Goal: Information Seeking & Learning: Compare options

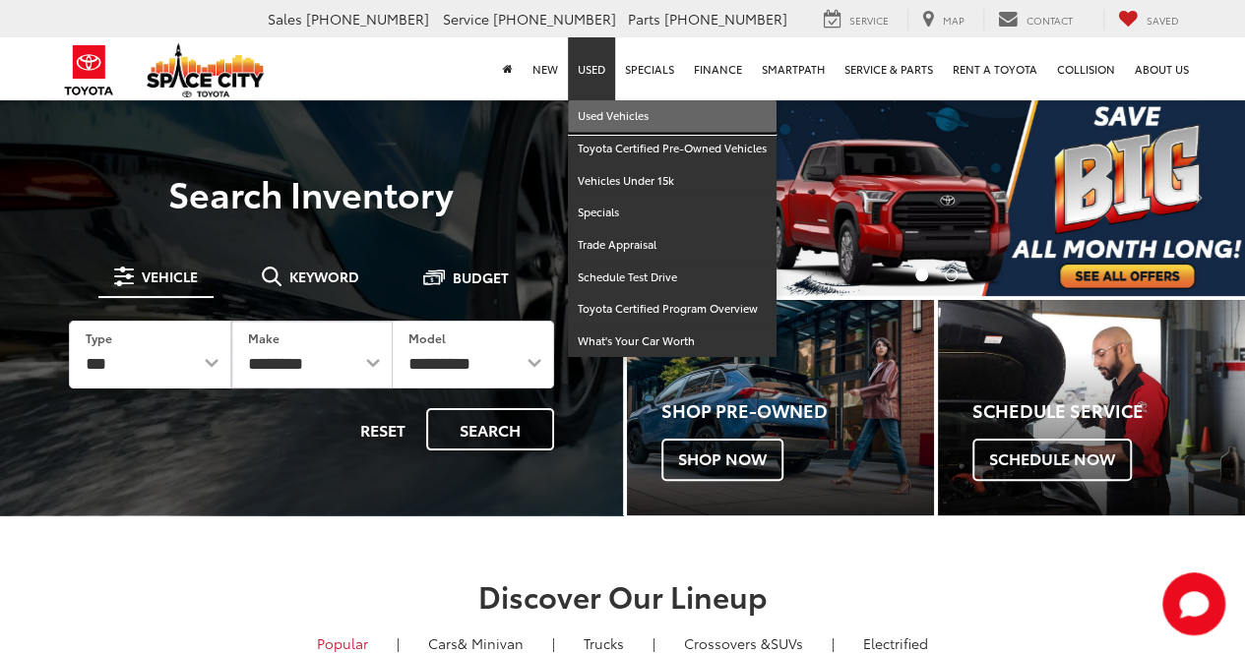
click at [598, 118] on link "Used Vehicles" at bounding box center [672, 116] width 209 height 32
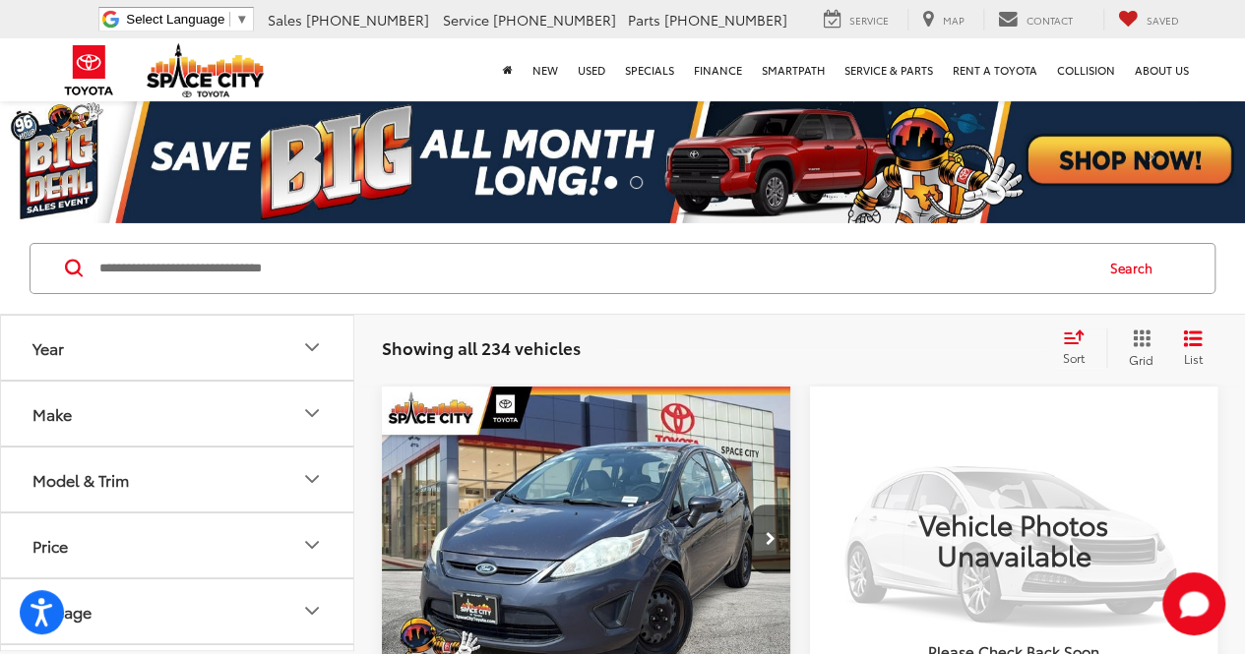
scroll to position [98, 0]
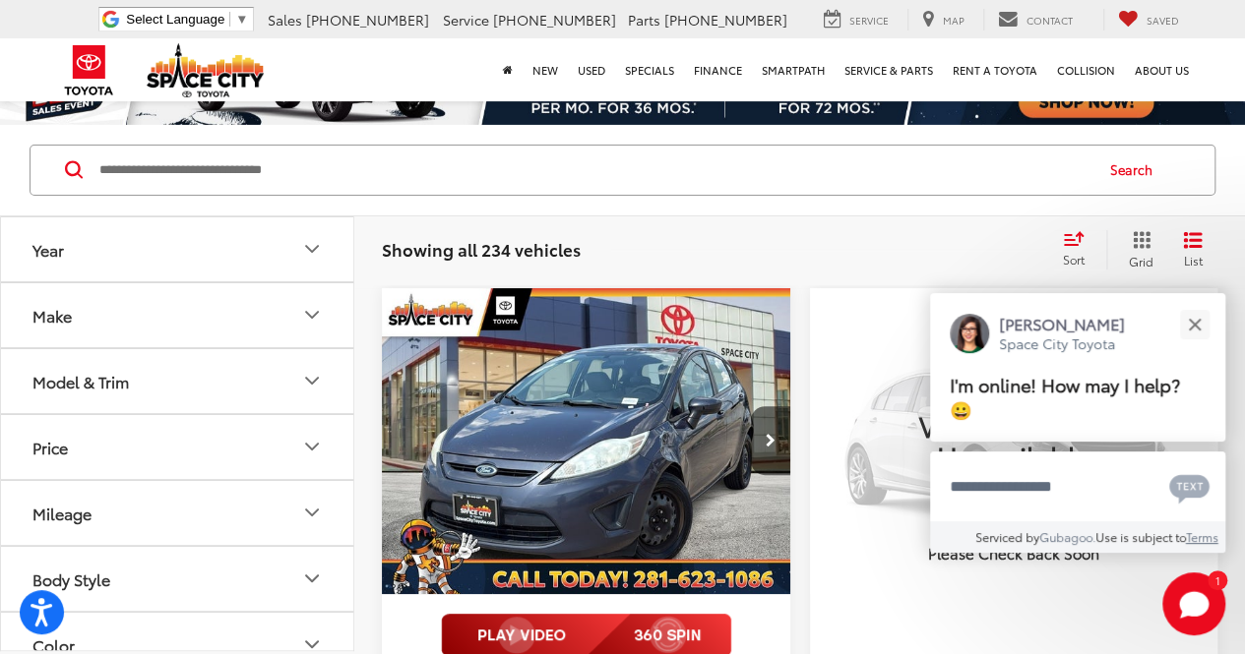
click at [1073, 241] on icon "Select sort value" at bounding box center [1074, 238] width 22 height 15
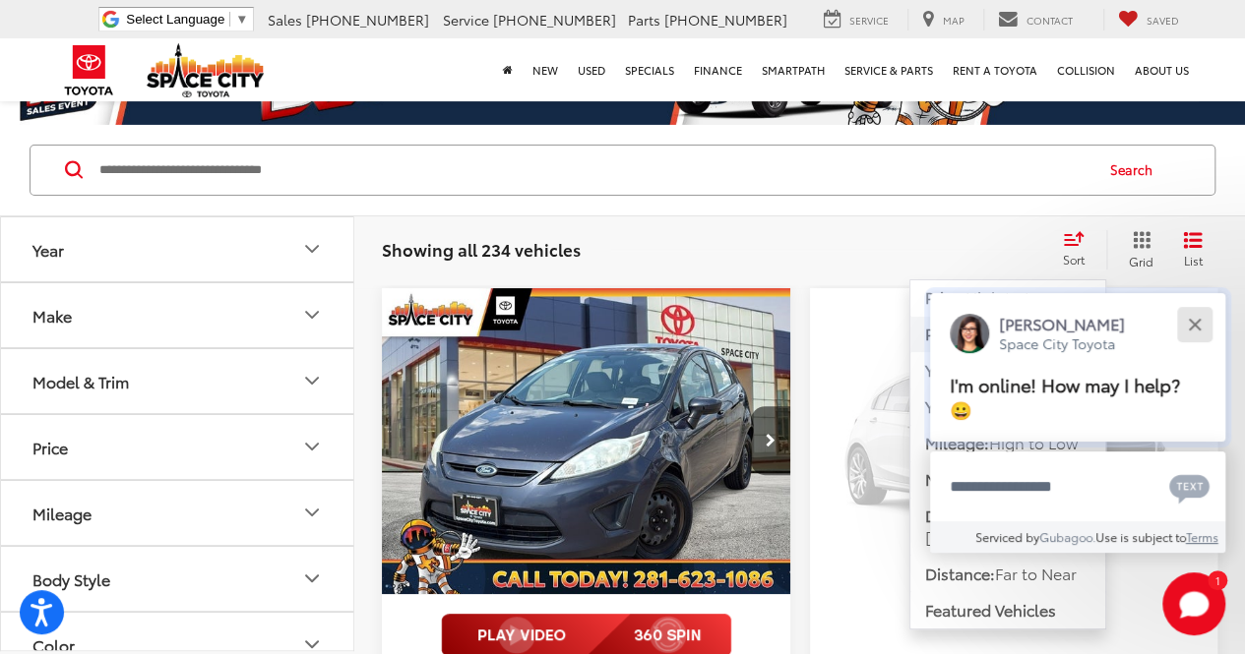
click at [1197, 330] on div "Close" at bounding box center [1193, 324] width 13 height 13
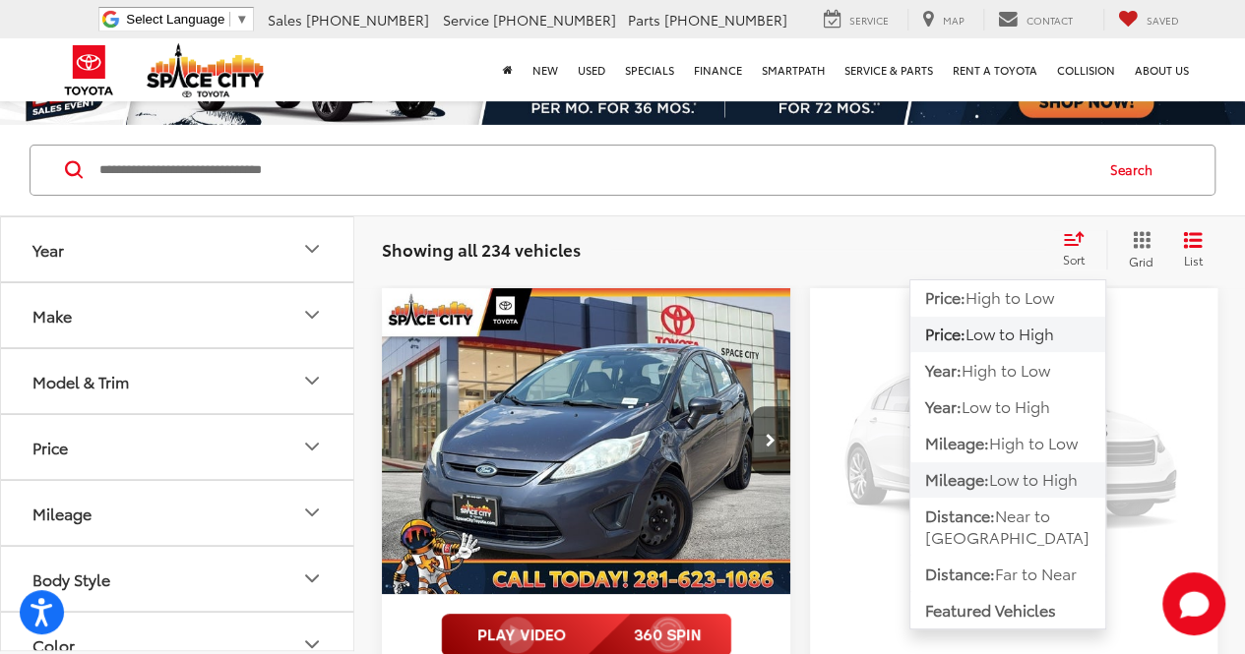
click at [1004, 478] on span "Low to High" at bounding box center [1033, 478] width 89 height 23
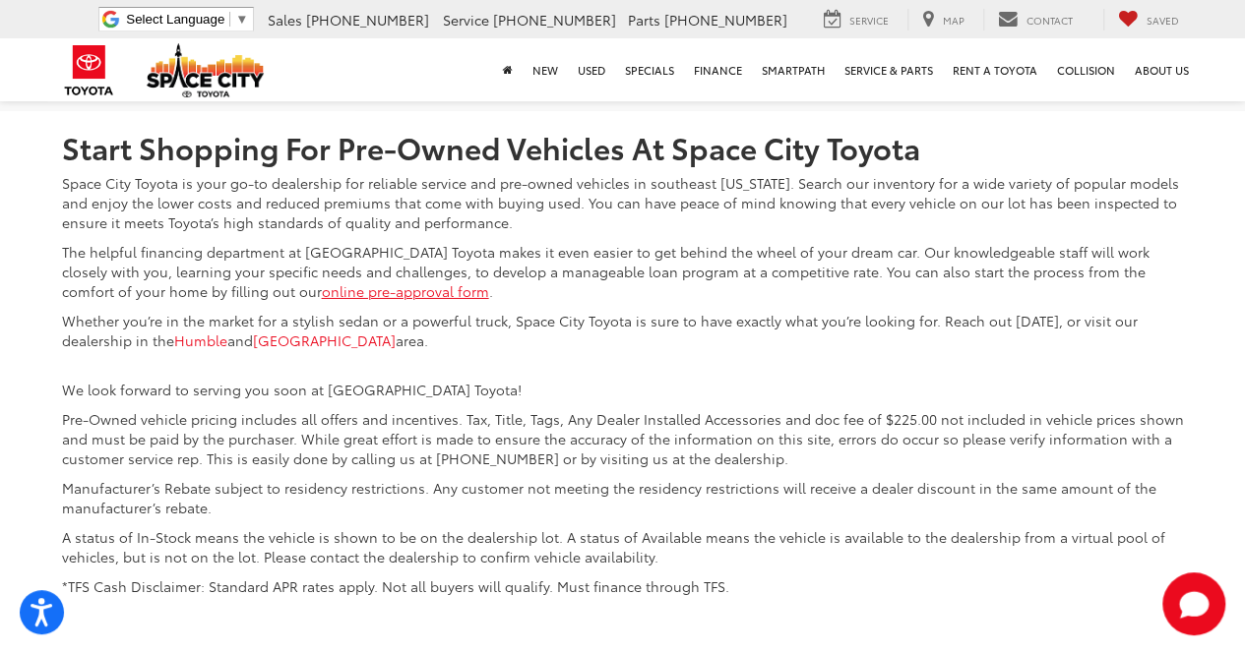
scroll to position [6985, 0]
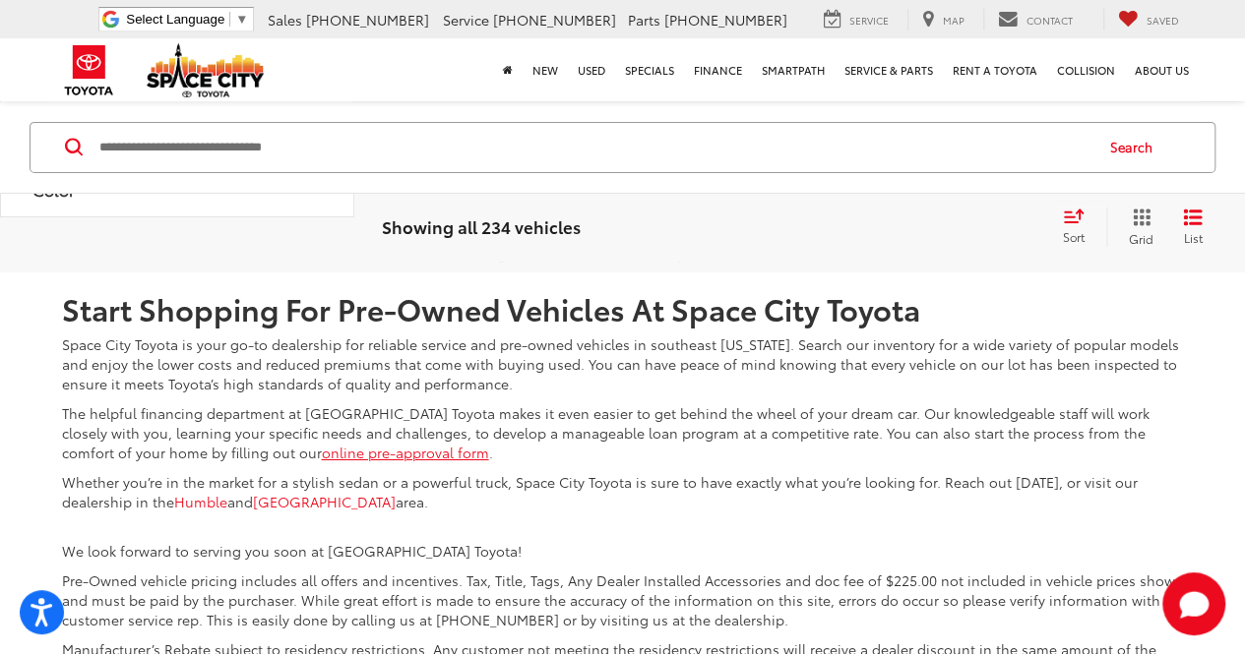
scroll to position [7105, 0]
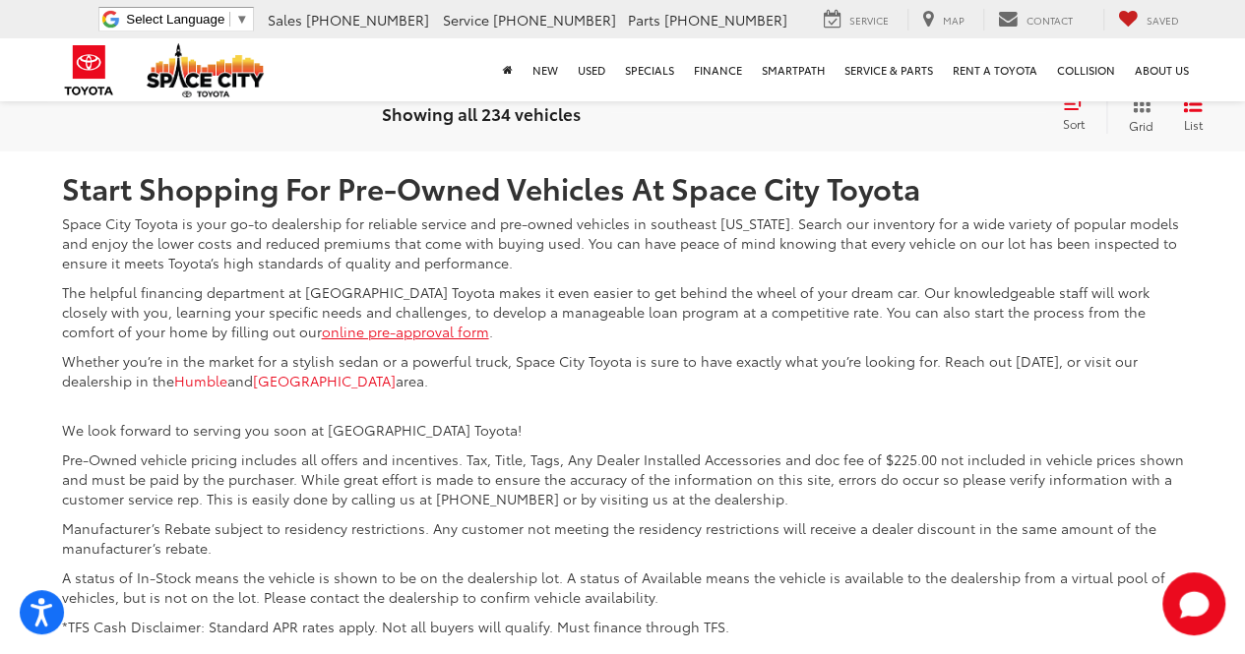
click at [891, 24] on link "3" at bounding box center [906, 5] width 30 height 35
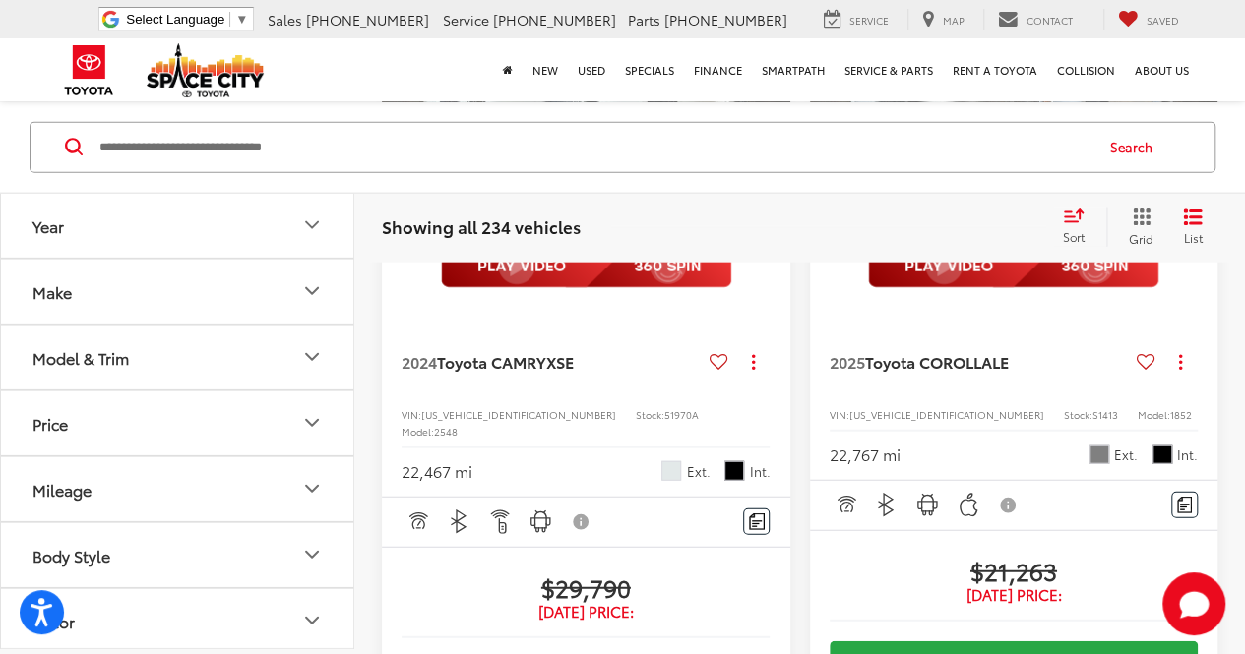
scroll to position [6023, 0]
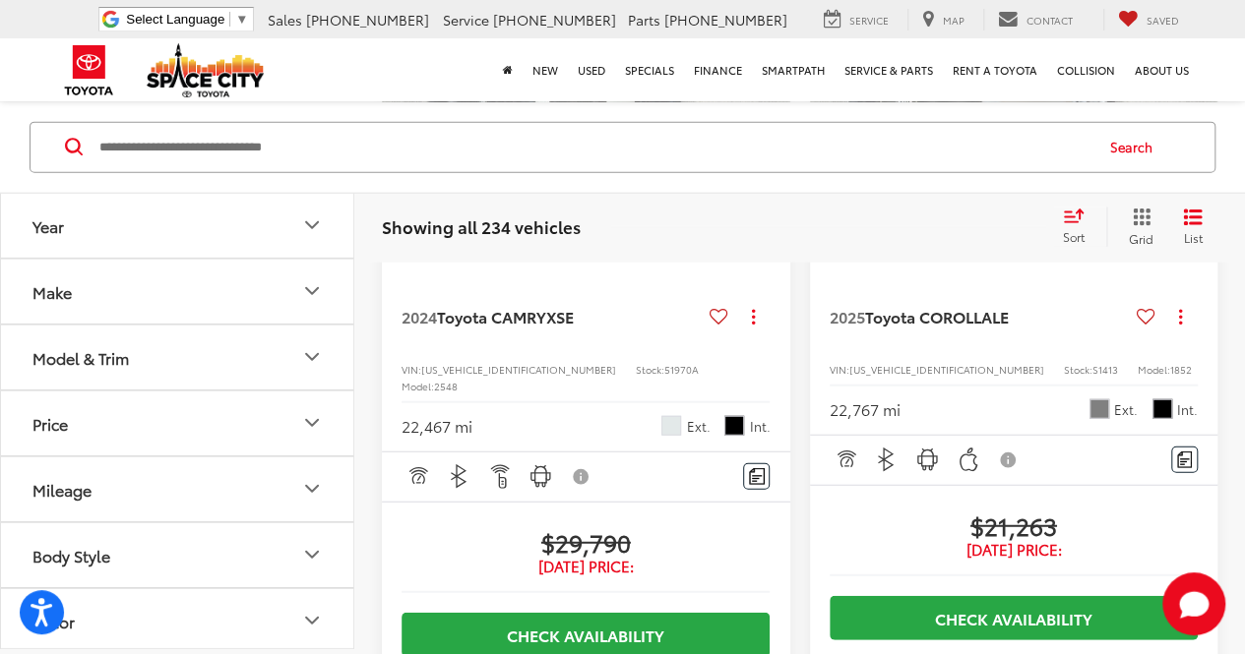
click at [310, 553] on icon "Body Style" at bounding box center [312, 555] width 12 height 6
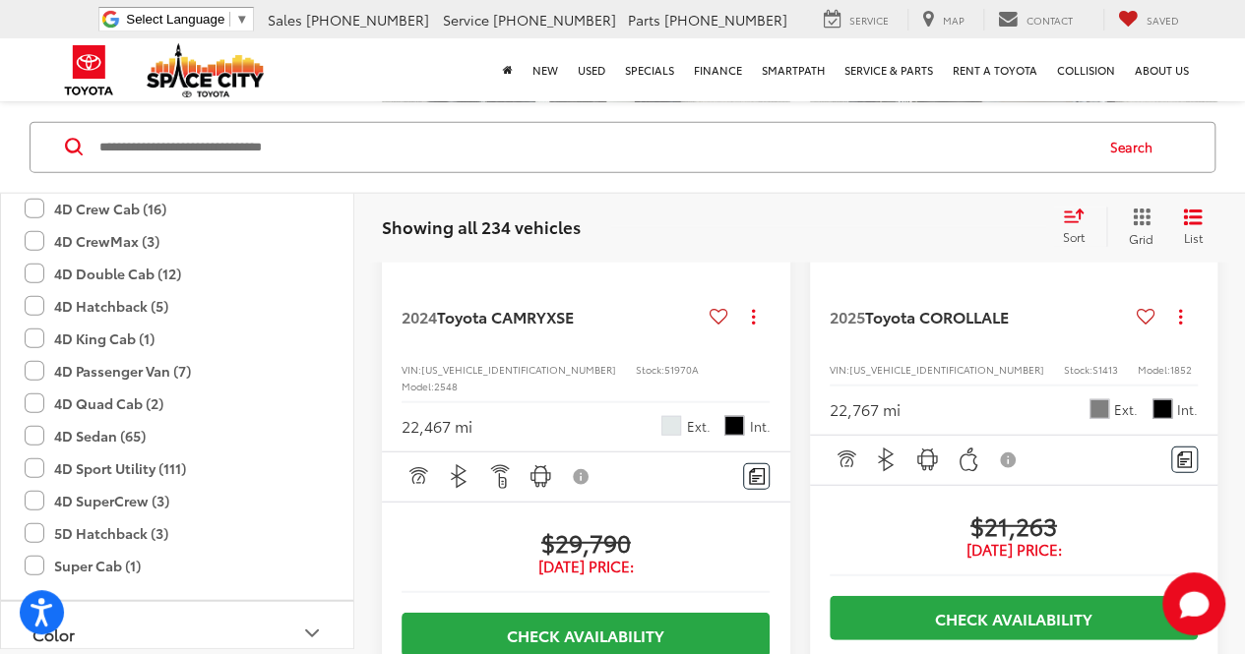
scroll to position [590, 0]
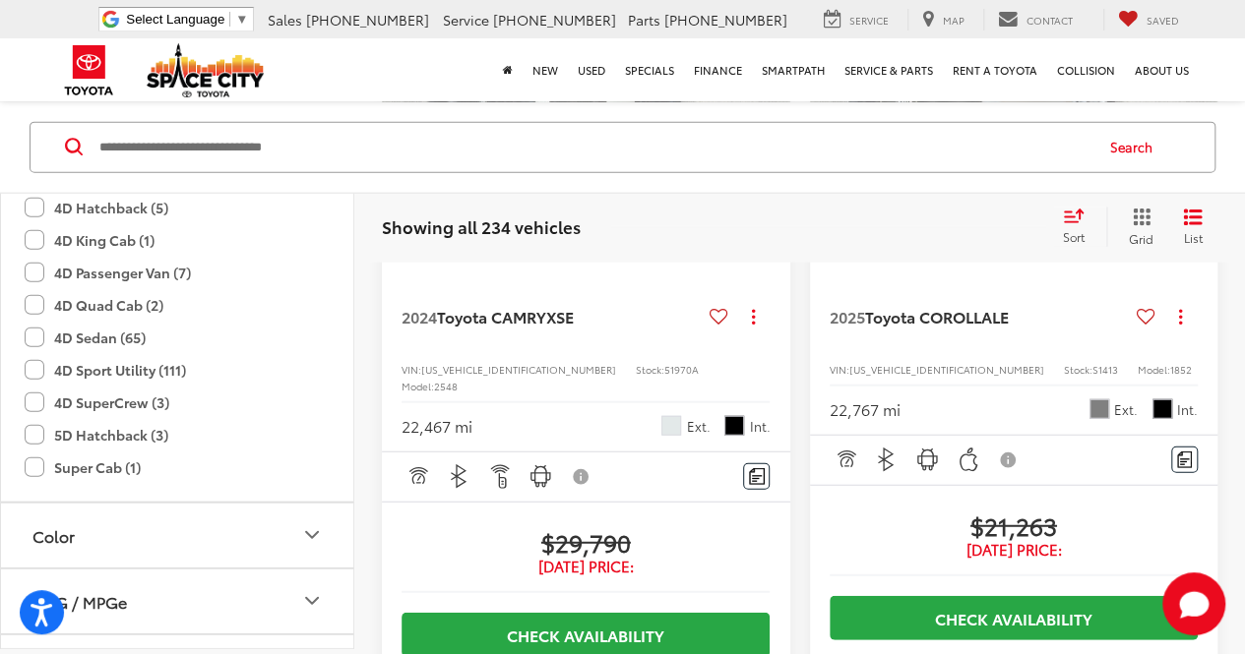
click at [41, 366] on label "4D Sport Utility (111)" at bounding box center [105, 370] width 161 height 32
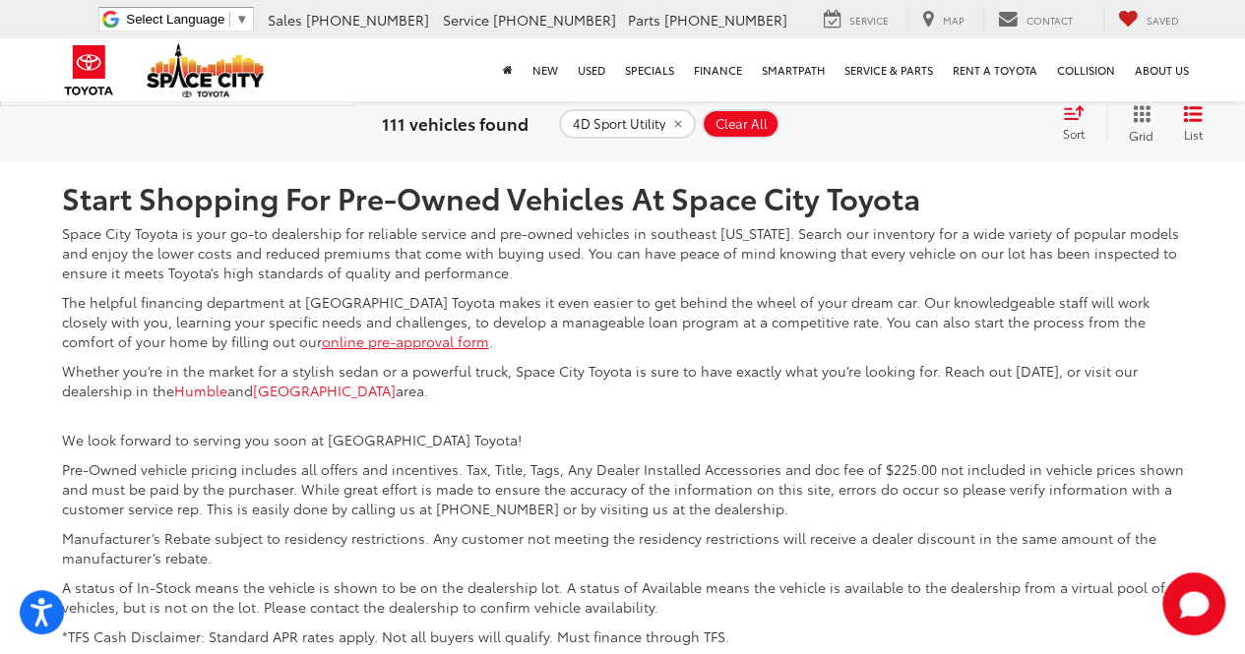
scroll to position [7080, 0]
click at [862, 33] on link "2" at bounding box center [877, 15] width 30 height 35
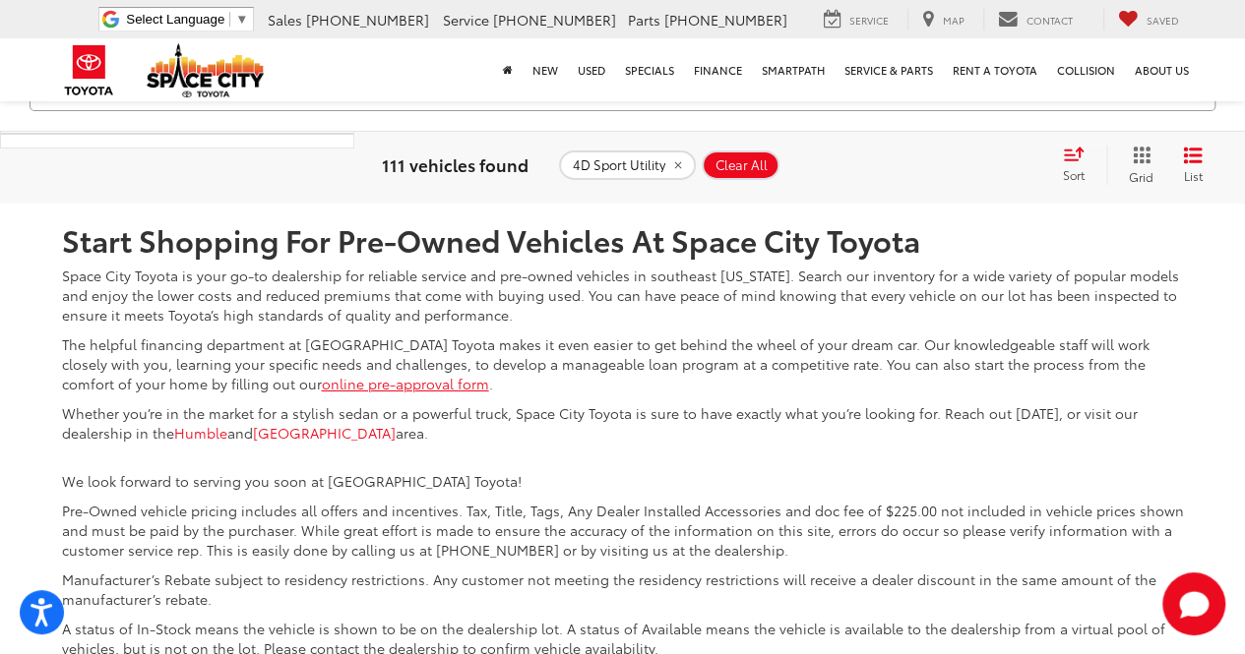
scroll to position [7007, 0]
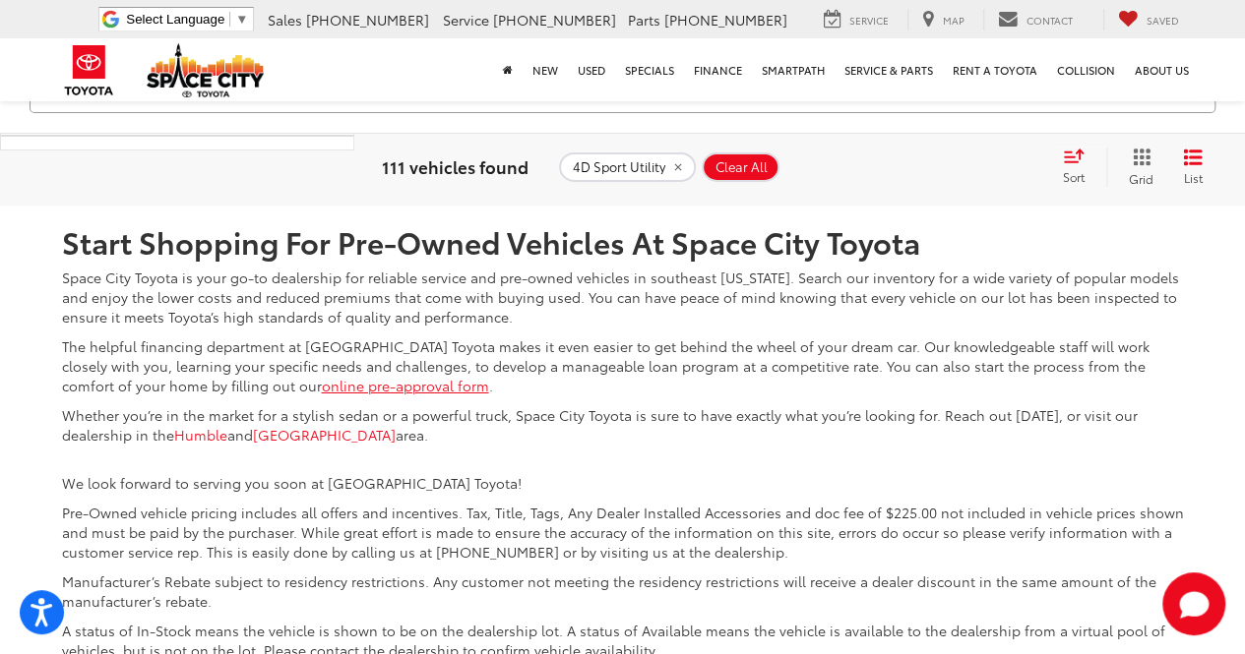
click at [891, 77] on link "3" at bounding box center [906, 58] width 30 height 35
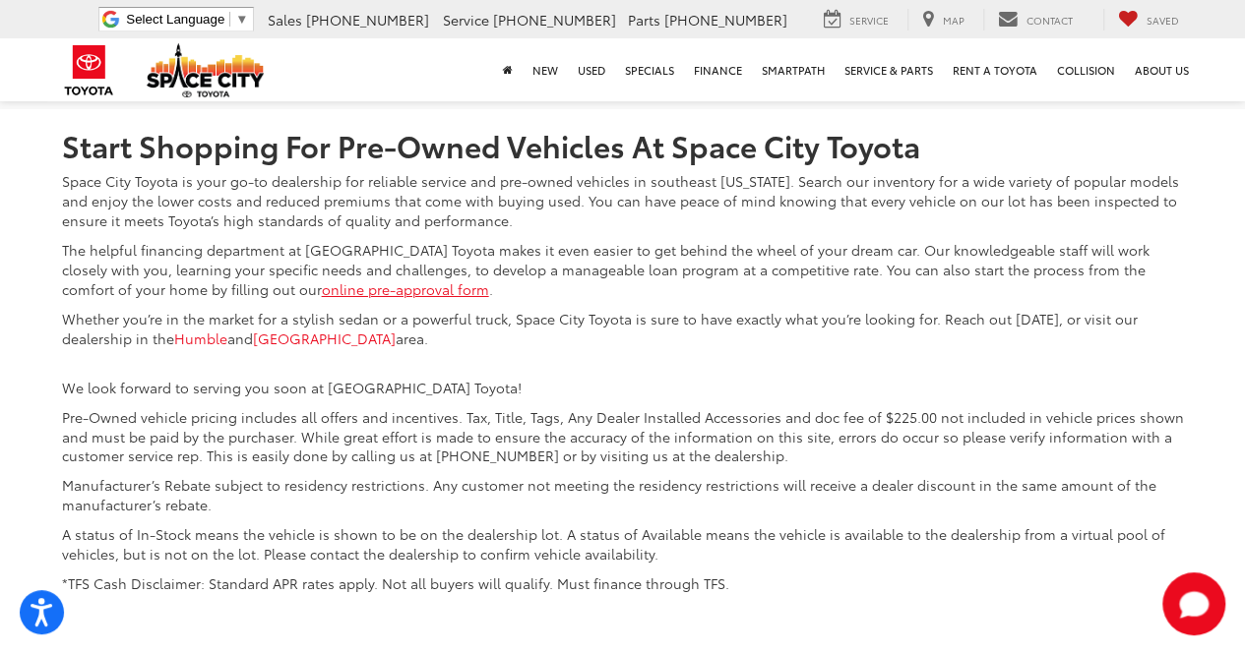
scroll to position [7105, 0]
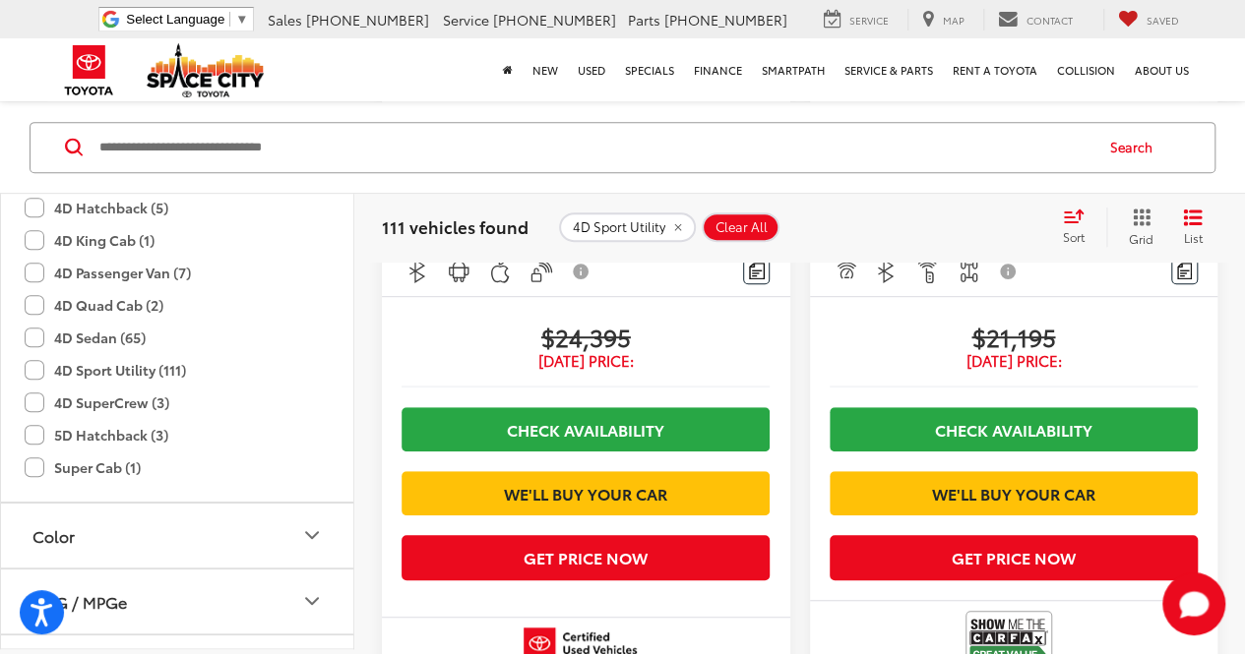
scroll to position [4154, 0]
